Goal: Check status: Check status

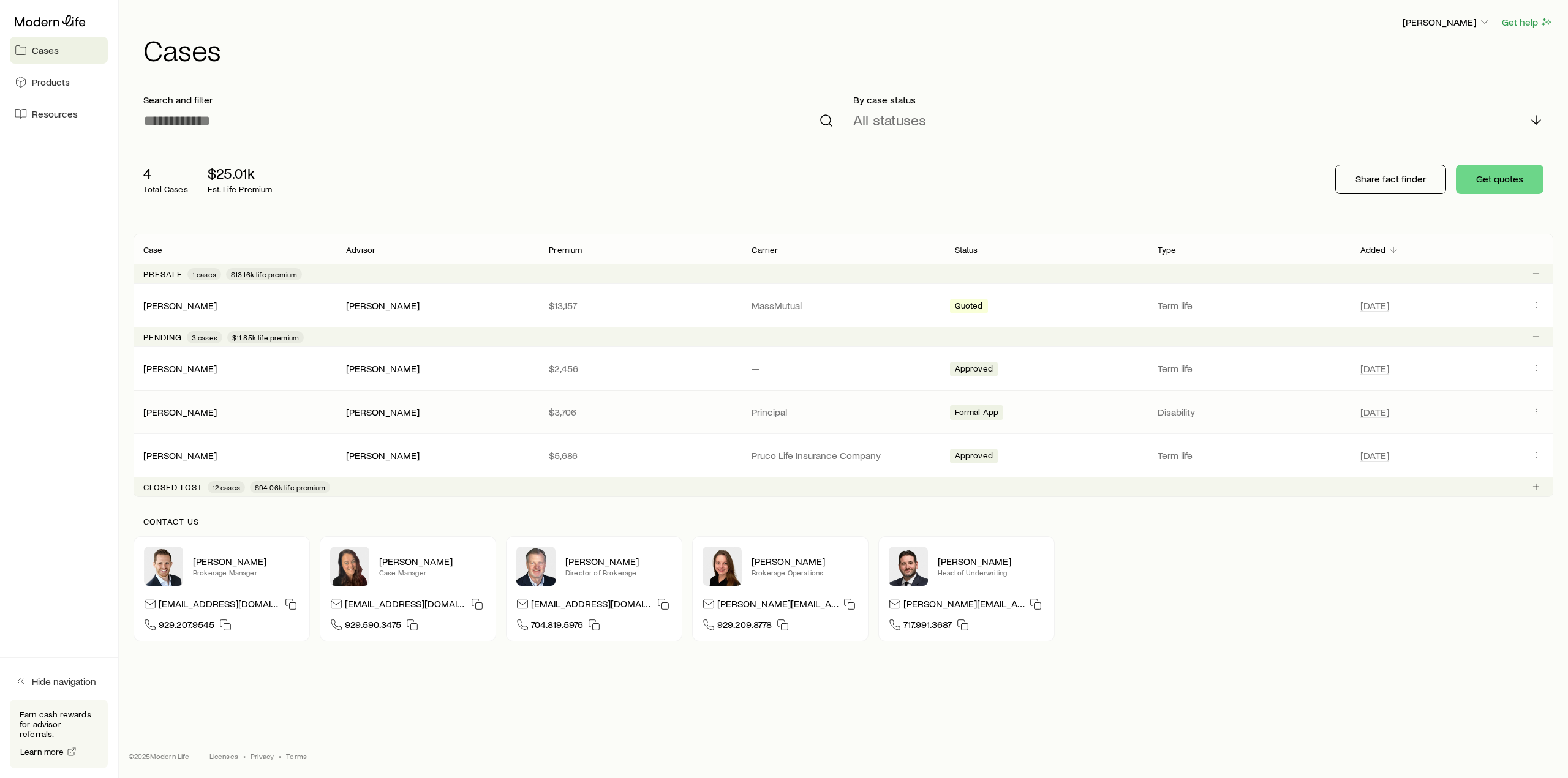
click at [230, 416] on div "[PERSON_NAME]" at bounding box center [235, 412] width 203 height 12
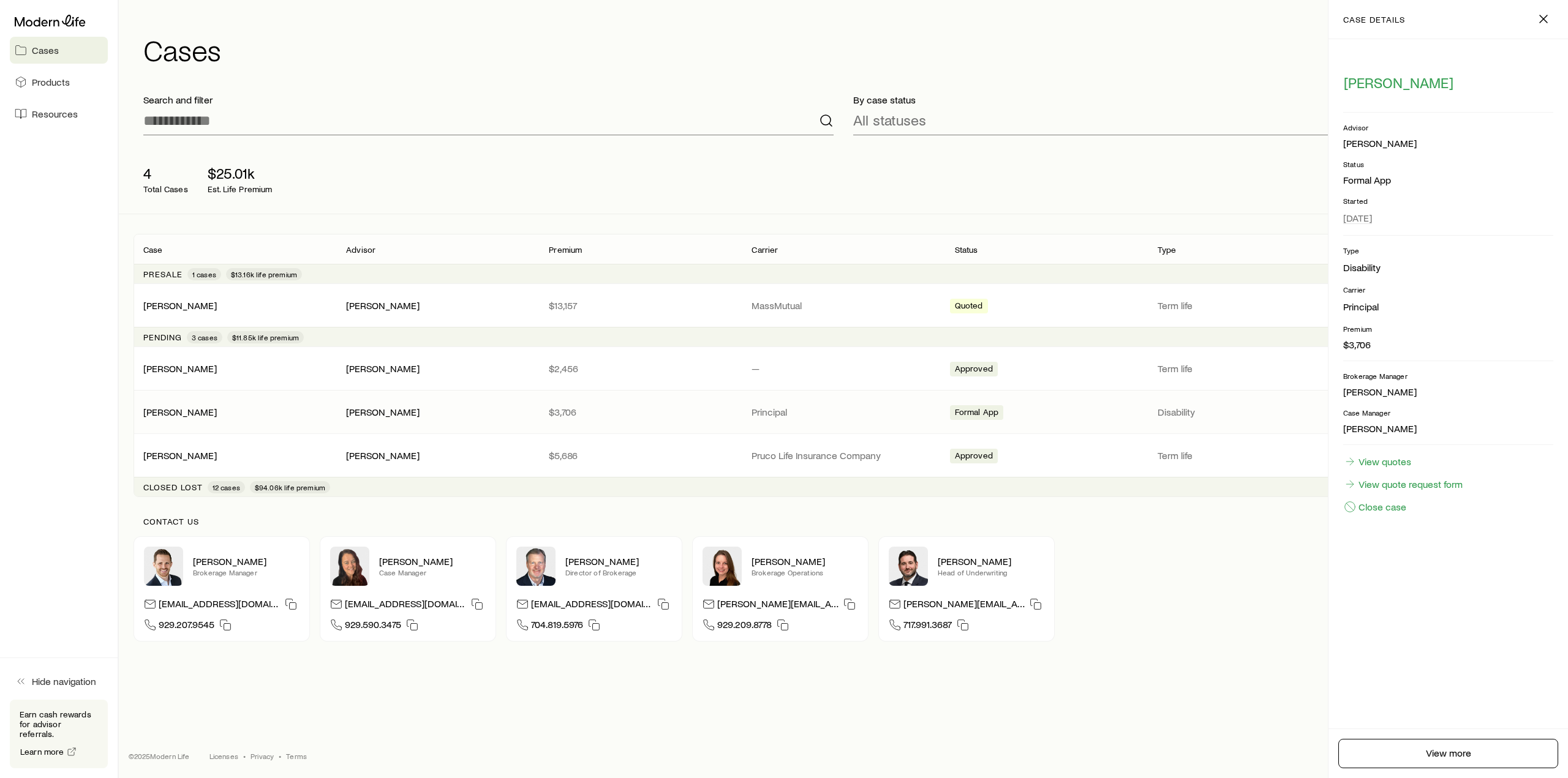
click at [1137, 584] on div "[PERSON_NAME] Brokerage Manager [PERSON_NAME][EMAIL_ADDRESS][DOMAIN_NAME] 929.2…" at bounding box center [843, 589] width 1420 height 105
click at [184, 410] on link "[PERSON_NAME]" at bounding box center [180, 412] width 73 height 12
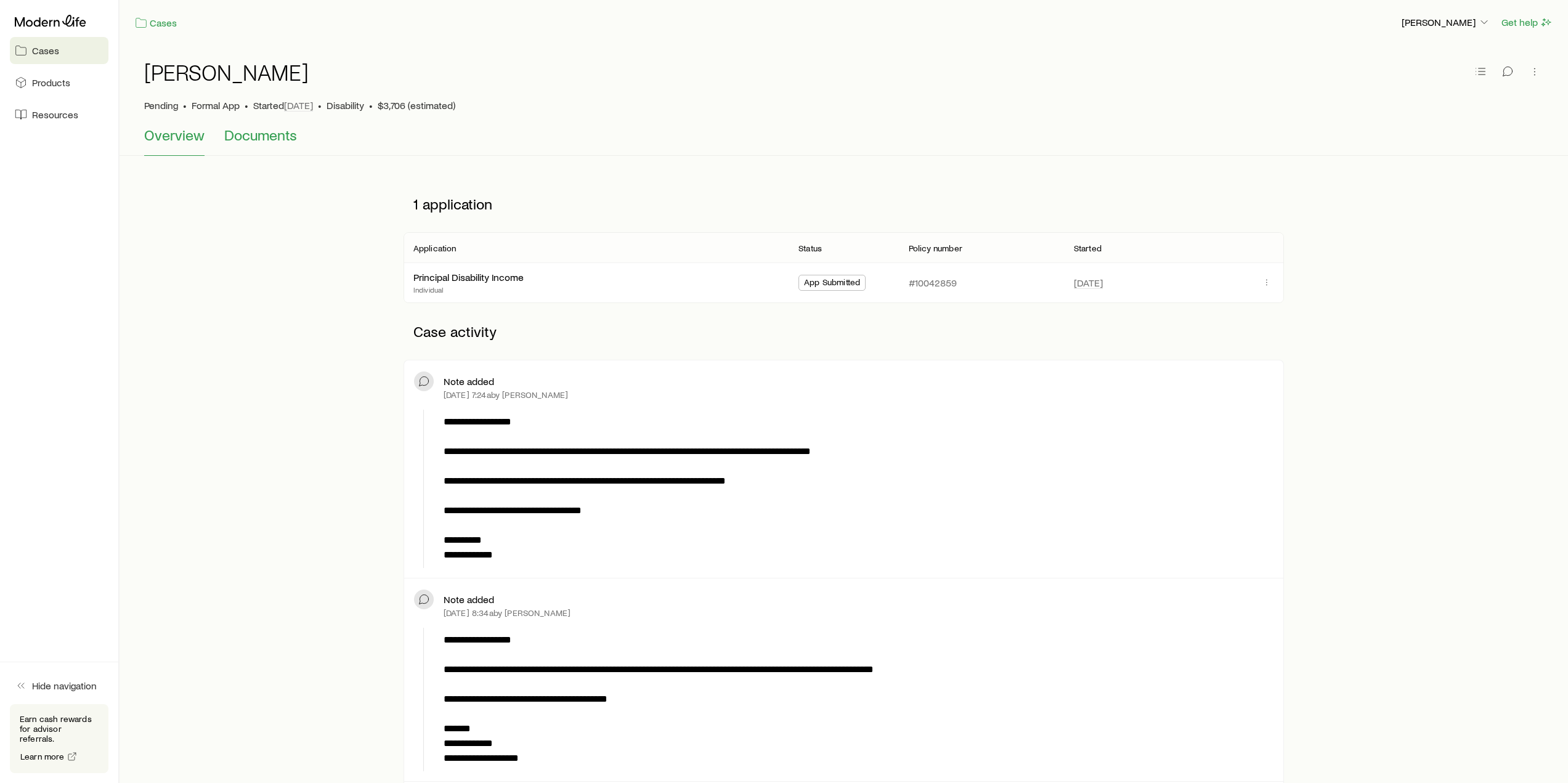
click at [251, 142] on span "Documents" at bounding box center [261, 135] width 72 height 17
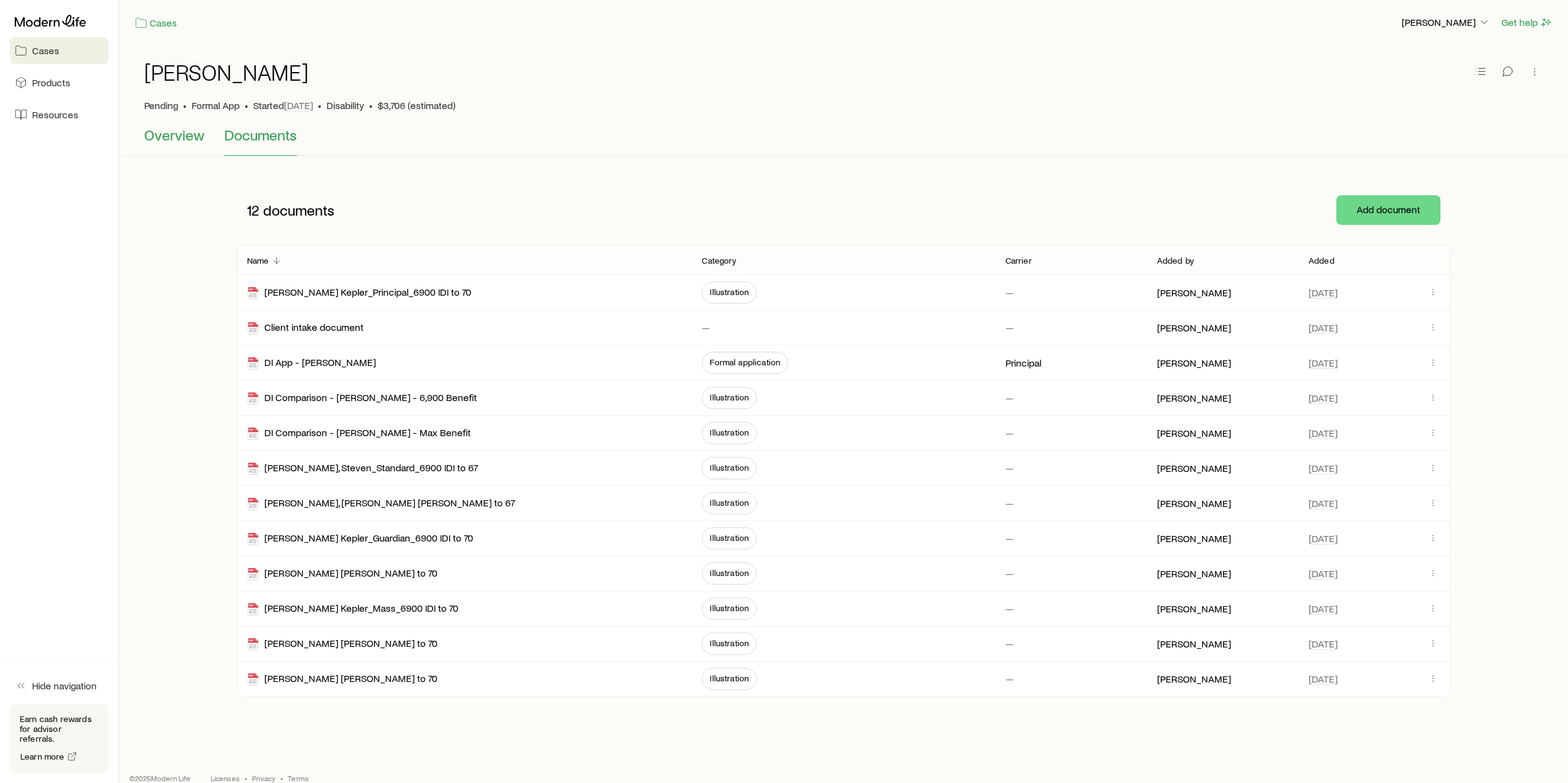
click at [185, 139] on span "Overview" at bounding box center [174, 135] width 60 height 17
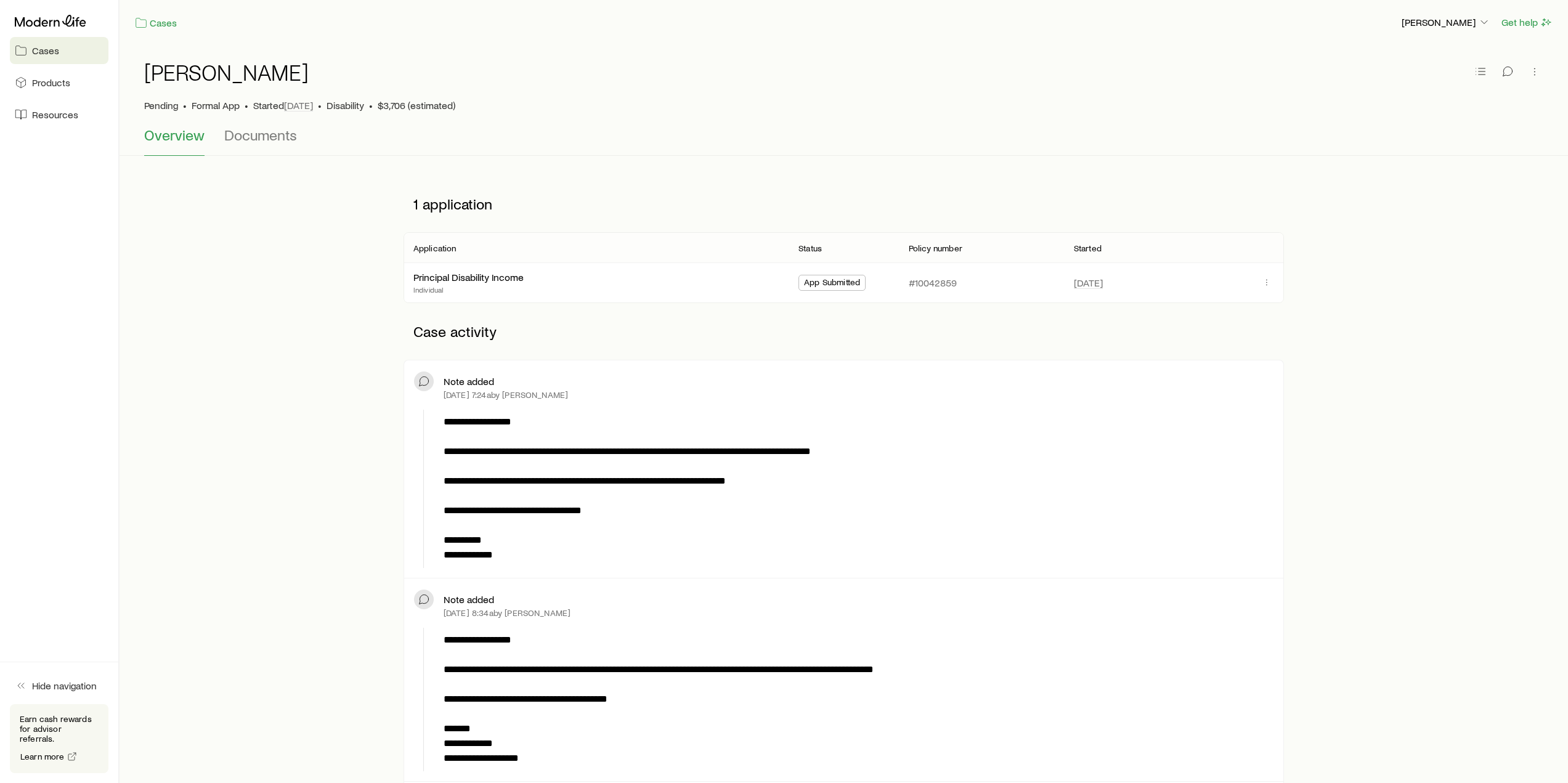
click at [558, 298] on div "Principal Disability Income Individual" at bounding box center [596, 282] width 365 height 39
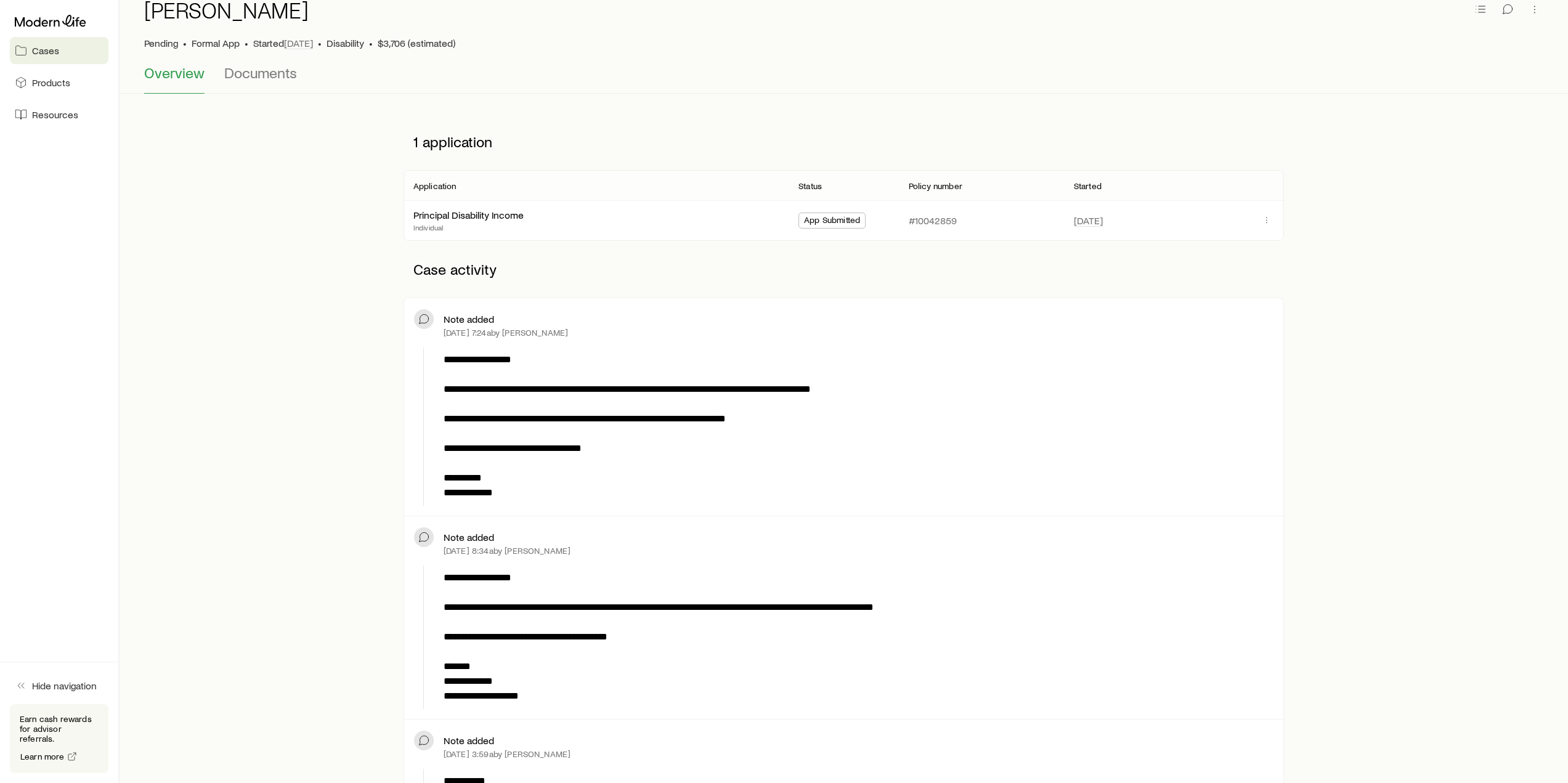
scroll to position [62, 0]
click at [476, 211] on link "Principal Disability Income" at bounding box center [469, 214] width 110 height 12
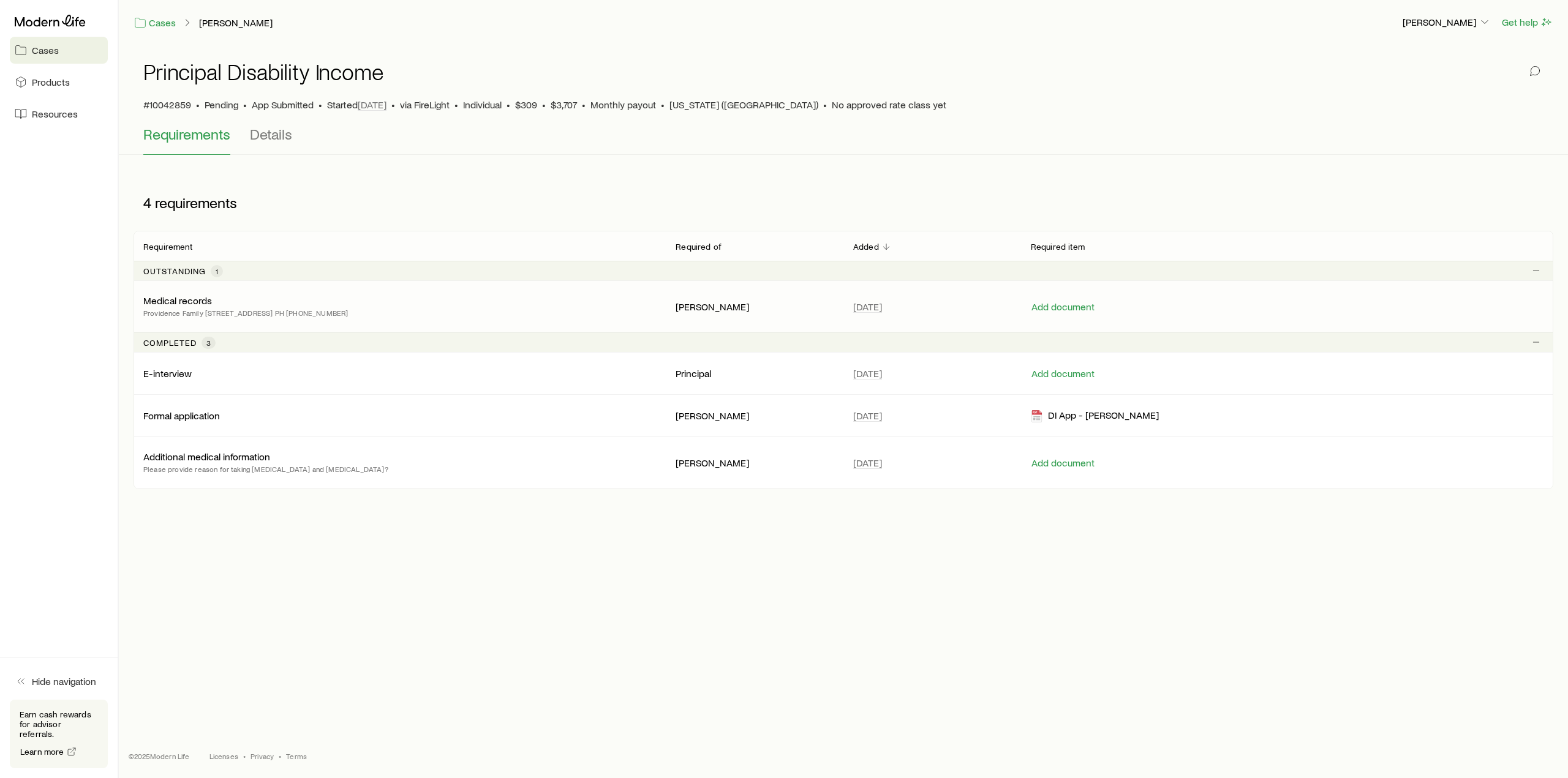
click at [312, 302] on div "Medical records Providence Family [STREET_ADDRESS] PH [PHONE_NUMBER]" at bounding box center [245, 307] width 204 height 24
